Goal: Task Accomplishment & Management: Use online tool/utility

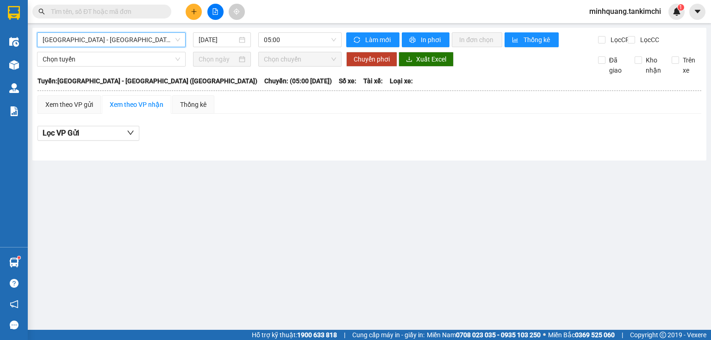
click at [114, 14] on input "text" at bounding box center [105, 11] width 109 height 10
click at [108, 44] on span "[GEOGRAPHIC_DATA] - [GEOGRAPHIC_DATA] ([GEOGRAPHIC_DATA])" at bounding box center [112, 40] width 138 height 14
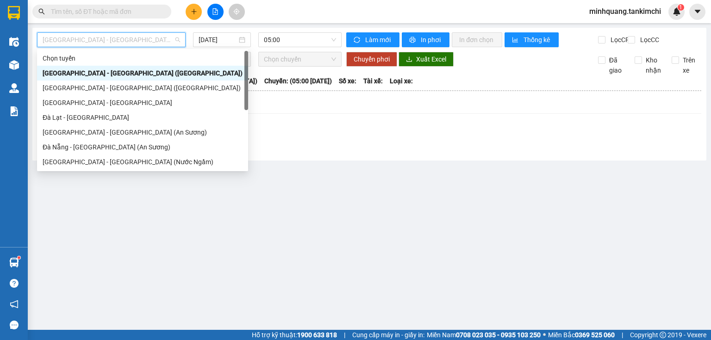
click at [157, 76] on div "[GEOGRAPHIC_DATA] - [GEOGRAPHIC_DATA] ([GEOGRAPHIC_DATA])" at bounding box center [143, 73] width 200 height 10
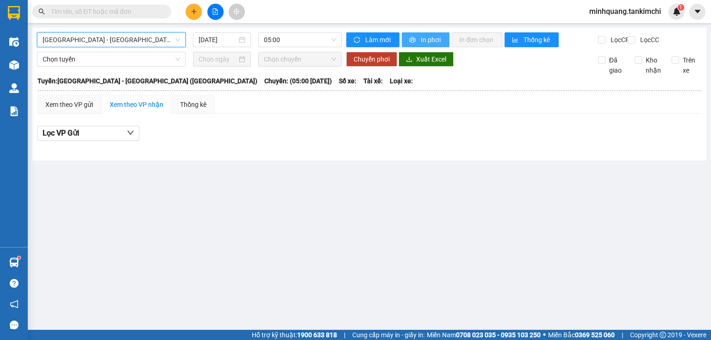
click at [423, 41] on span "In phơi" at bounding box center [431, 40] width 21 height 10
click at [98, 37] on span "[GEOGRAPHIC_DATA] - [GEOGRAPHIC_DATA] ([GEOGRAPHIC_DATA])" at bounding box center [112, 40] width 138 height 14
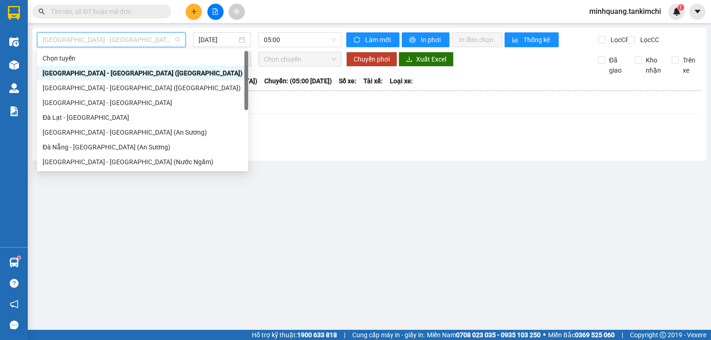
click at [152, 75] on div "[GEOGRAPHIC_DATA] - [GEOGRAPHIC_DATA] ([GEOGRAPHIC_DATA])" at bounding box center [143, 73] width 200 height 10
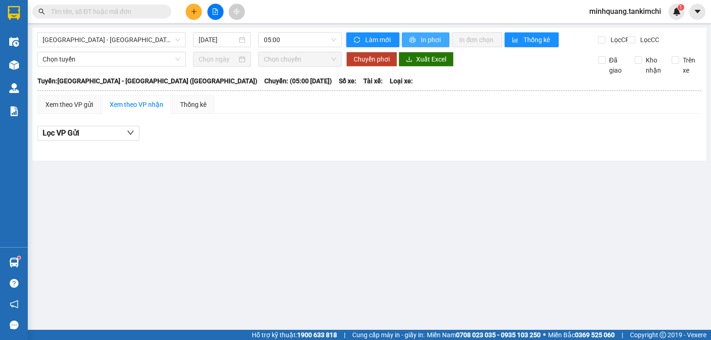
click at [421, 41] on span "In phơi" at bounding box center [431, 40] width 21 height 10
click at [106, 42] on span "[GEOGRAPHIC_DATA] - [GEOGRAPHIC_DATA] ([GEOGRAPHIC_DATA])" at bounding box center [112, 40] width 138 height 14
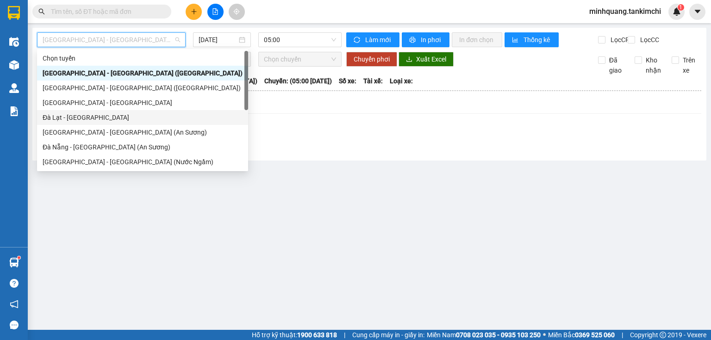
scroll to position [15, 0]
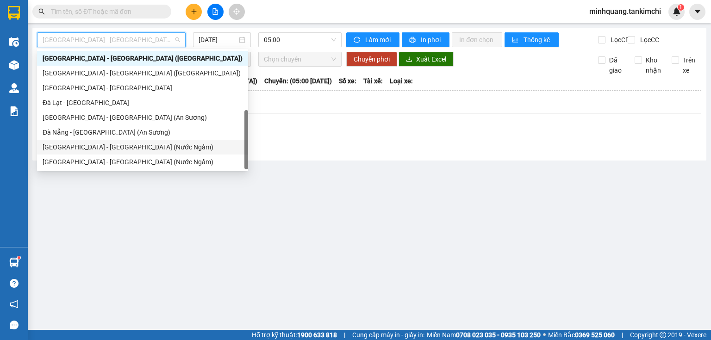
click at [130, 148] on div "[GEOGRAPHIC_DATA] - [GEOGRAPHIC_DATA] (Nước Ngầm)" at bounding box center [143, 147] width 200 height 10
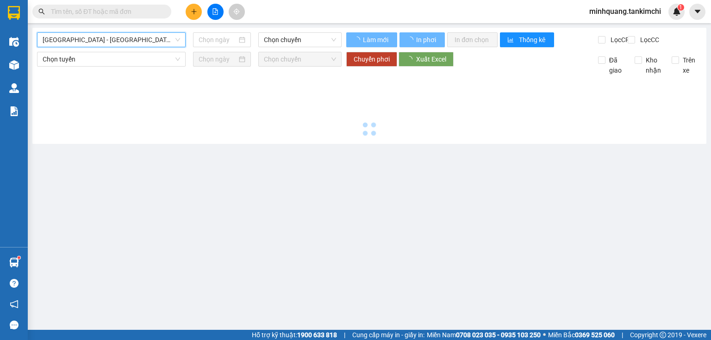
type input "[DATE]"
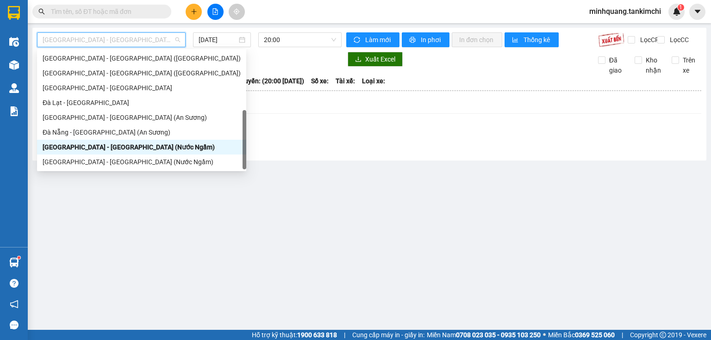
click at [179, 38] on span "[GEOGRAPHIC_DATA] - [GEOGRAPHIC_DATA] (Nước Ngầm)" at bounding box center [112, 40] width 138 height 14
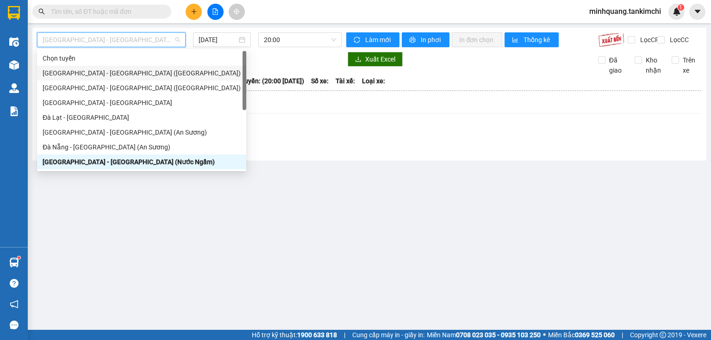
click at [134, 74] on div "[GEOGRAPHIC_DATA] - [GEOGRAPHIC_DATA] ([GEOGRAPHIC_DATA])" at bounding box center [142, 73] width 198 height 10
type input "[DATE]"
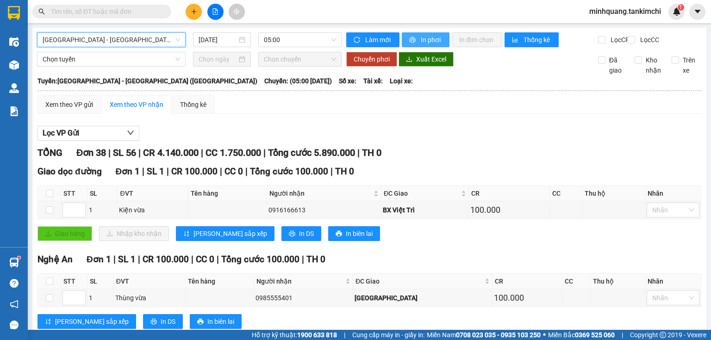
click at [409, 37] on icon "printer" at bounding box center [412, 40] width 6 height 6
